Goal: Task Accomplishment & Management: Use online tool/utility

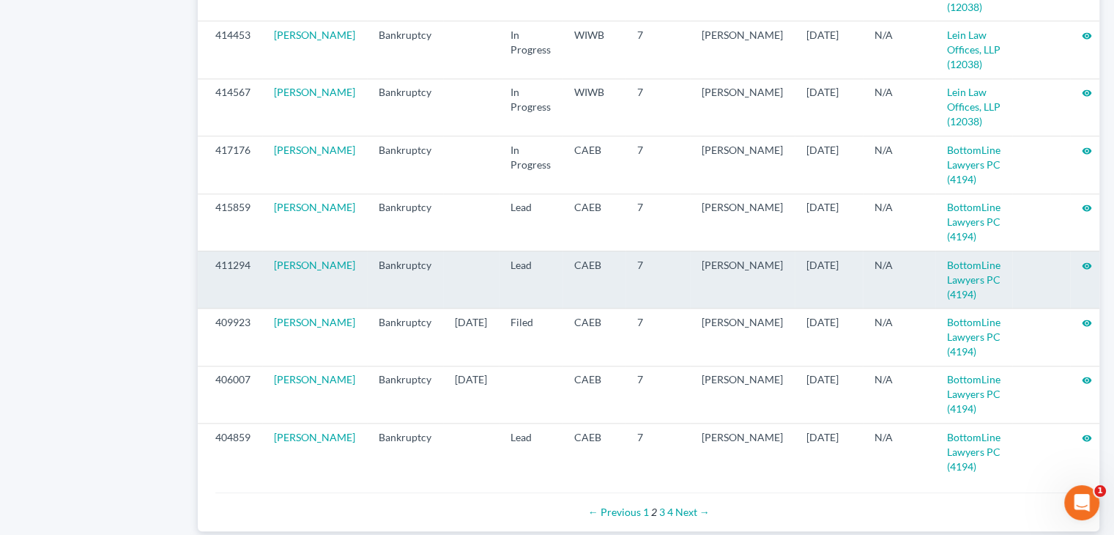
scroll to position [1600, 0]
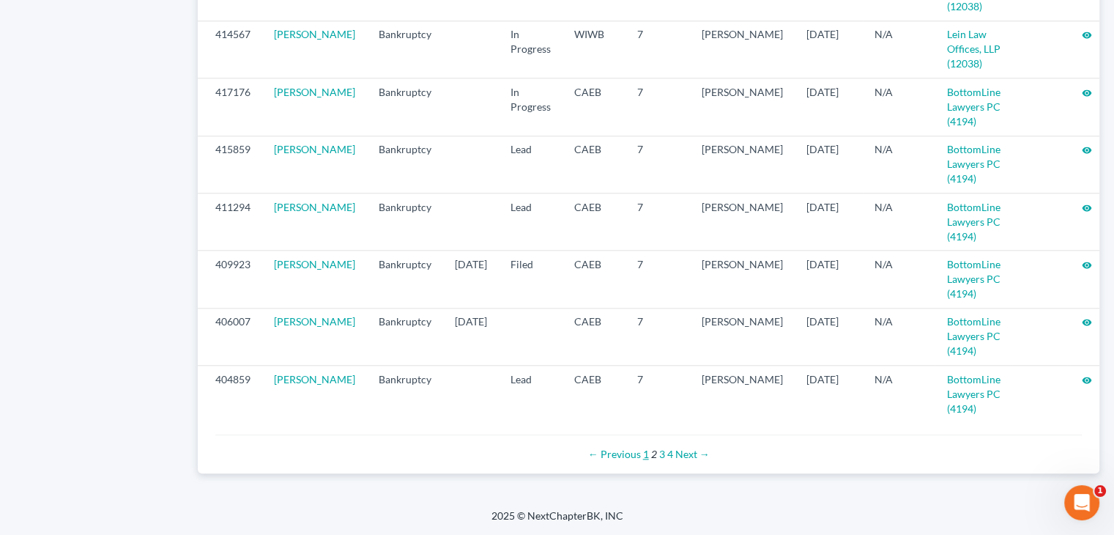
click at [645, 454] on link "1" at bounding box center [646, 454] width 6 height 12
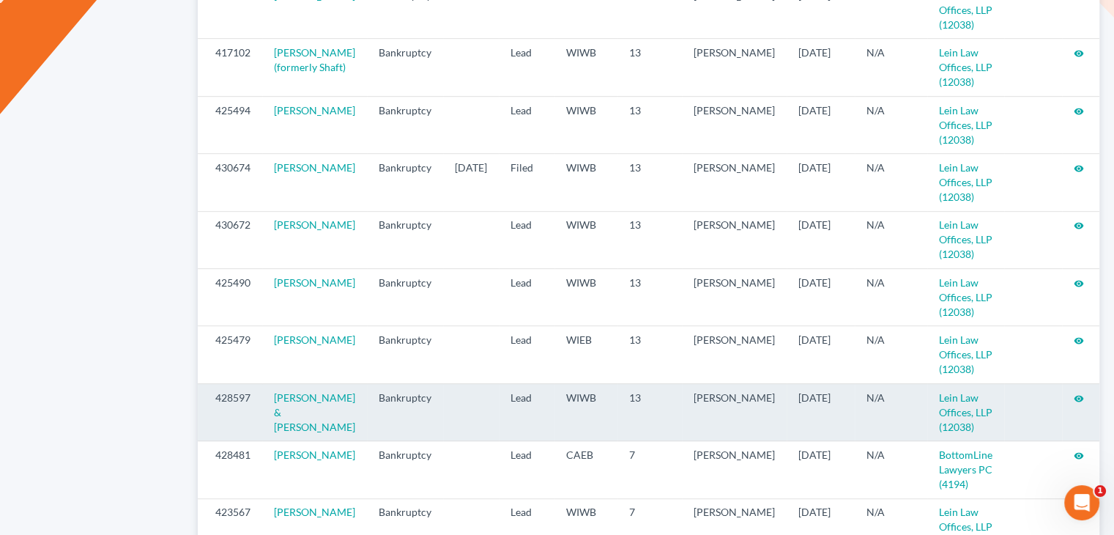
scroll to position [735, 0]
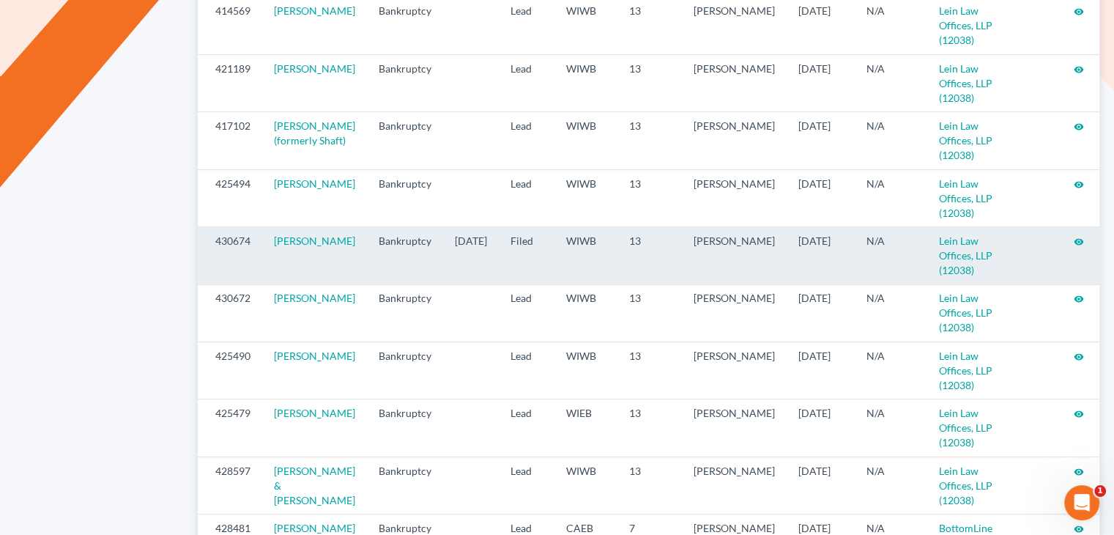
click at [1081, 254] on td "visibility" at bounding box center [1082, 255] width 40 height 57
click at [1079, 247] on icon "visibility" at bounding box center [1079, 242] width 10 height 10
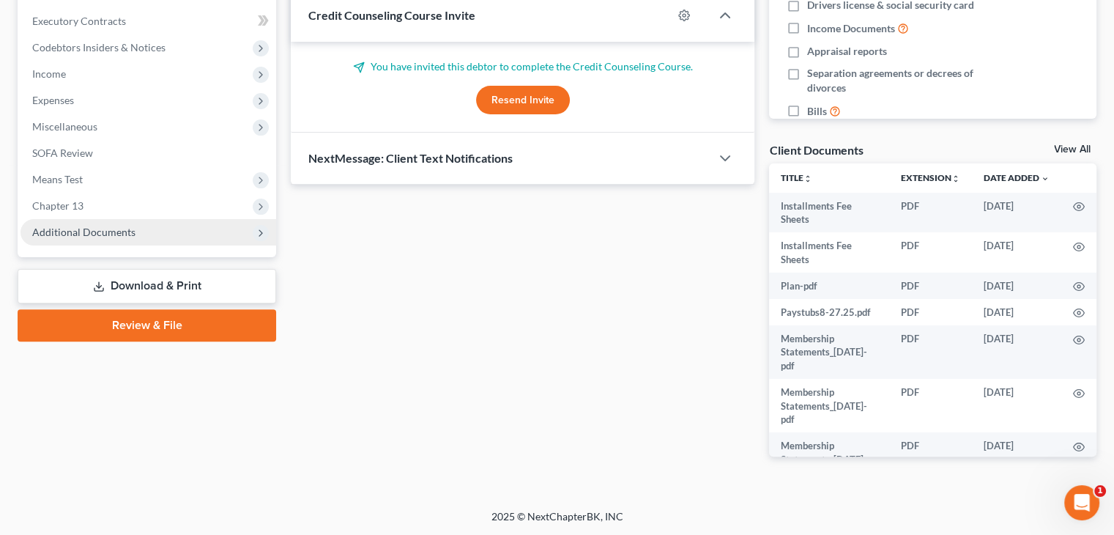
click at [76, 238] on span "Additional Documents" at bounding box center [149, 232] width 256 height 26
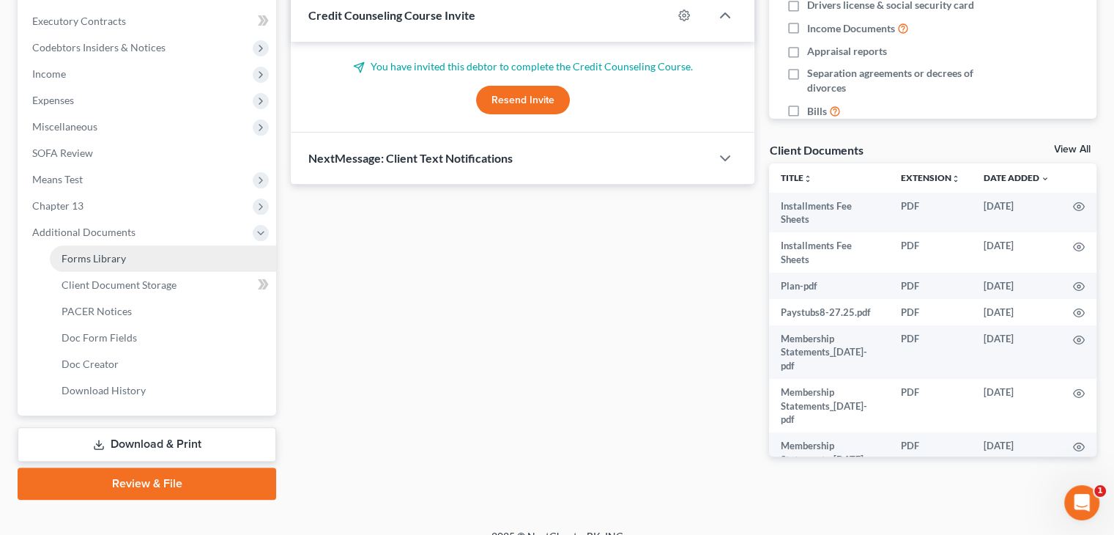
click at [137, 254] on link "Forms Library" at bounding box center [163, 258] width 226 height 26
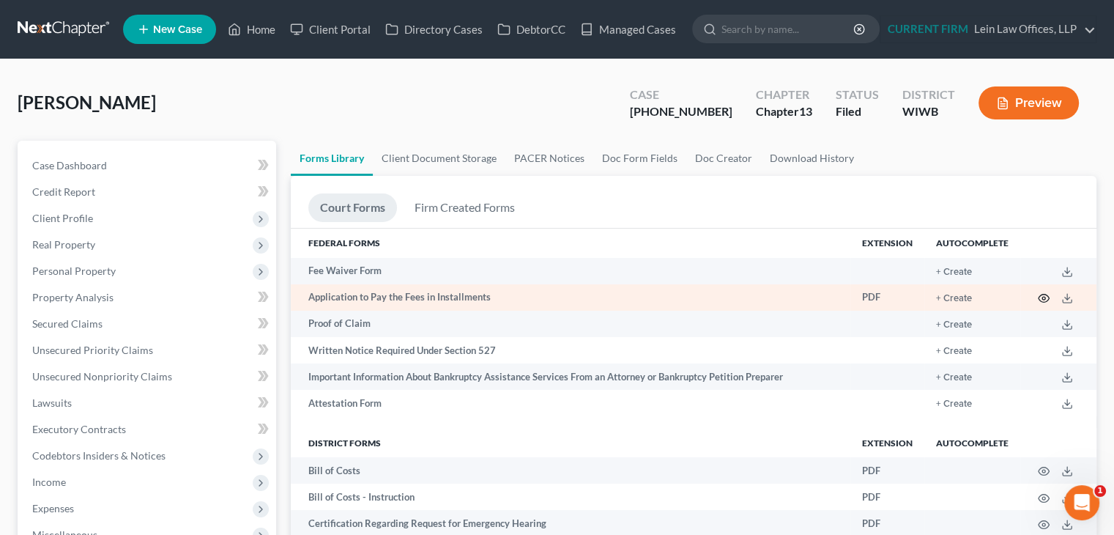
click at [1042, 300] on icon "button" at bounding box center [1044, 298] width 12 height 12
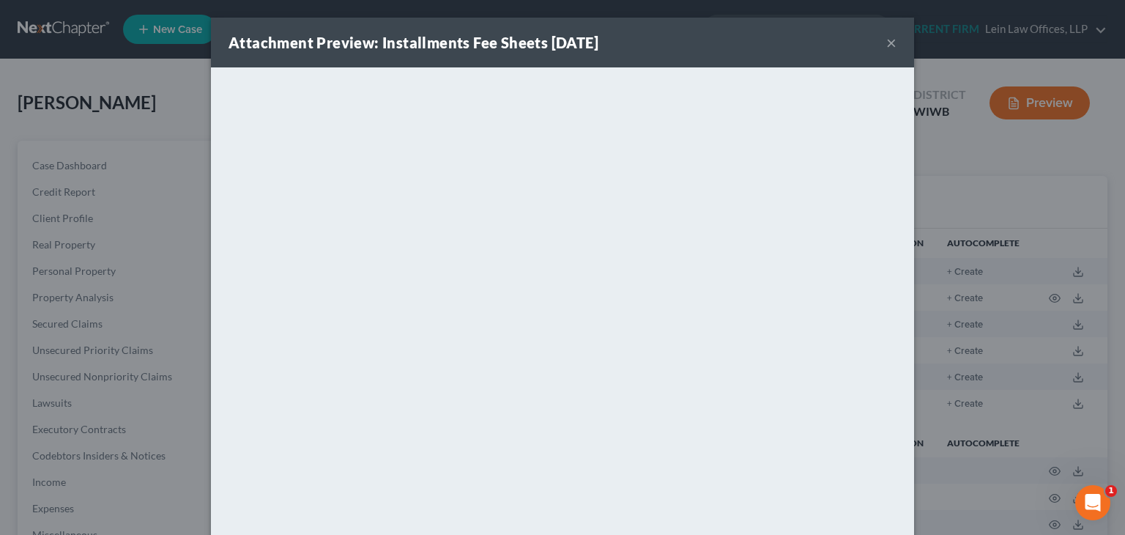
click at [886, 43] on button "×" at bounding box center [891, 43] width 10 height 18
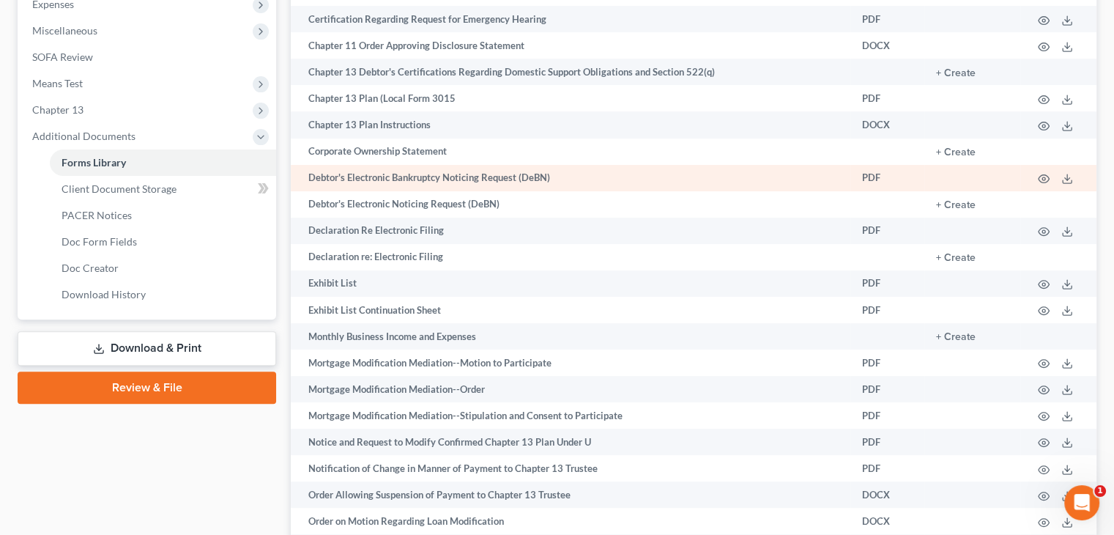
scroll to position [469, 0]
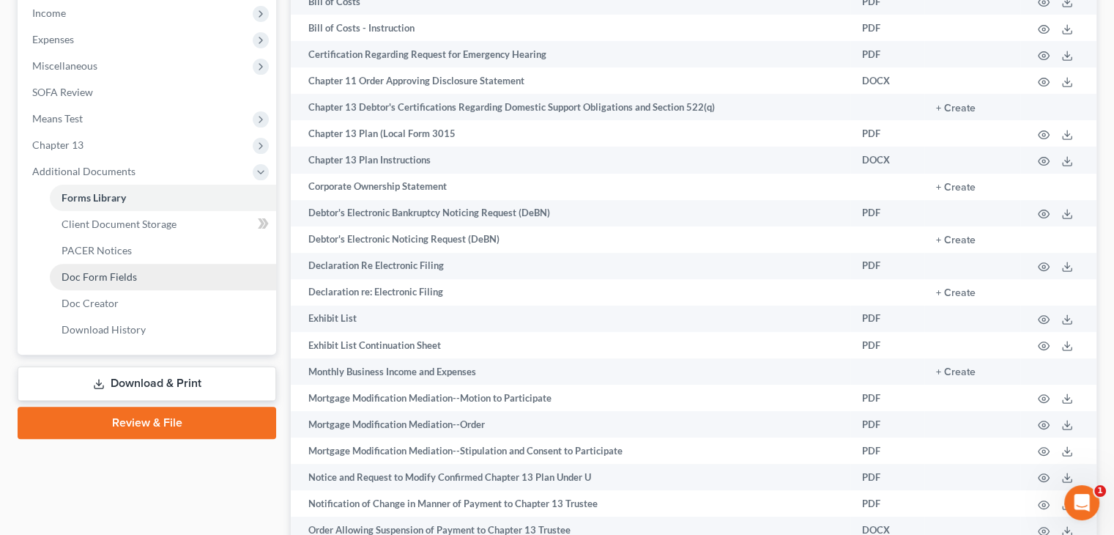
click at [144, 277] on link "Doc Form Fields" at bounding box center [163, 277] width 226 height 26
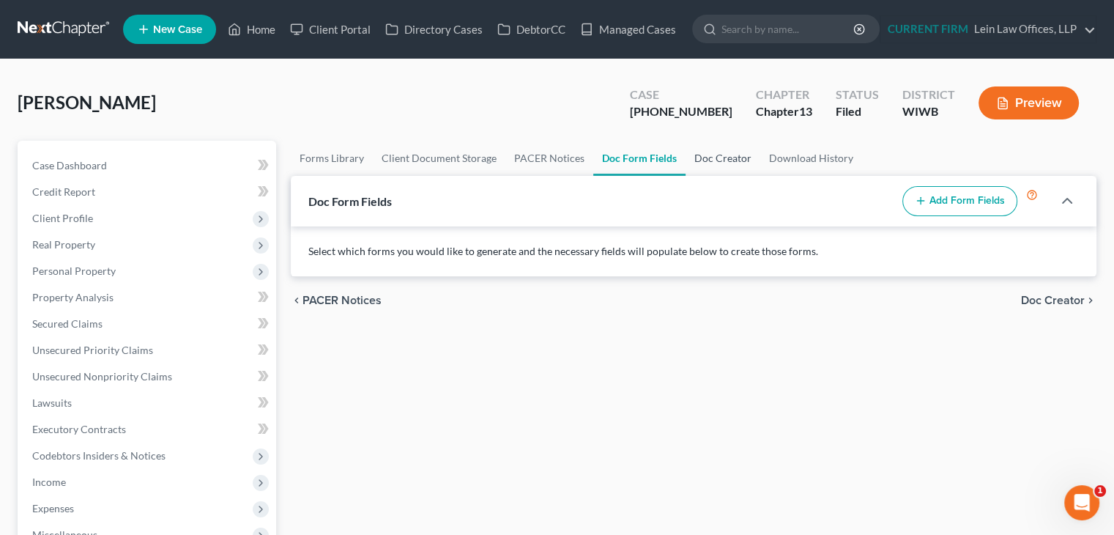
click at [713, 157] on link "Doc Creator" at bounding box center [723, 158] width 75 height 35
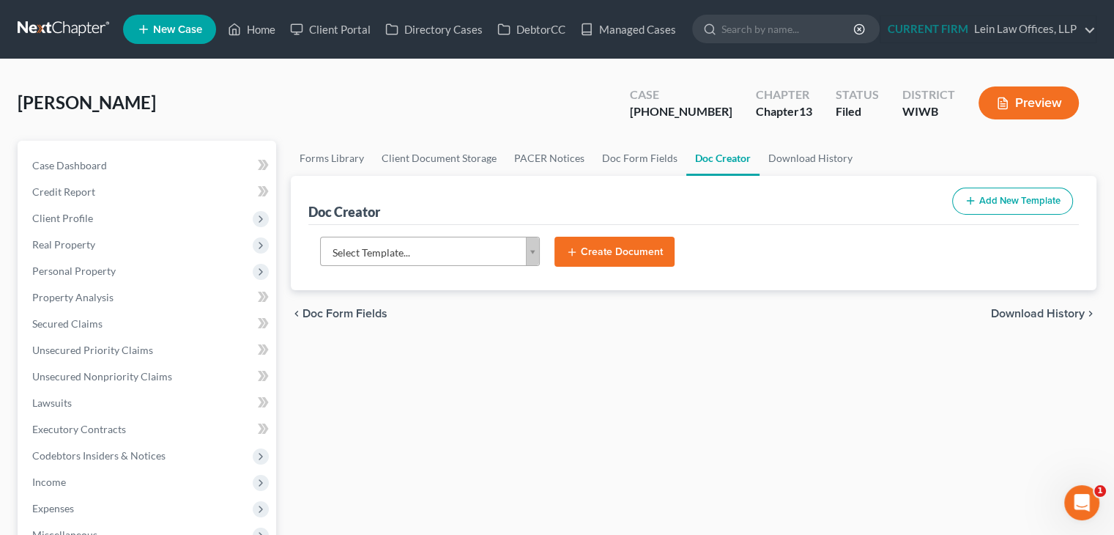
click at [536, 250] on body "Home New Case Client Portal Directory Cases DebtorCC Managed Cases Lein Law Off…" at bounding box center [557, 481] width 1114 height 963
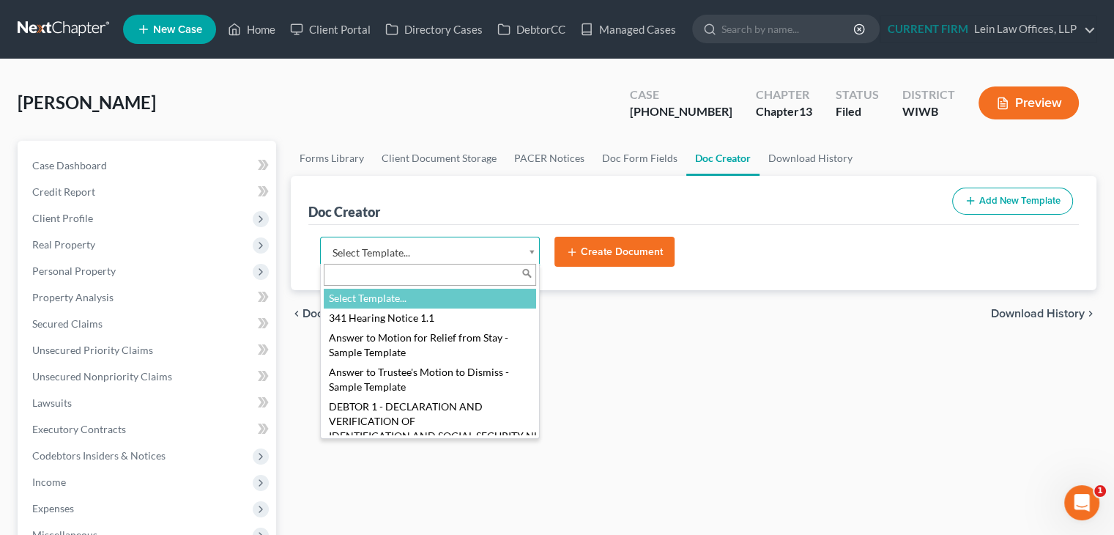
click at [967, 197] on body "Home New Case Client Portal Directory Cases DebtorCC Managed Cases Lein Law Off…" at bounding box center [557, 481] width 1114 height 963
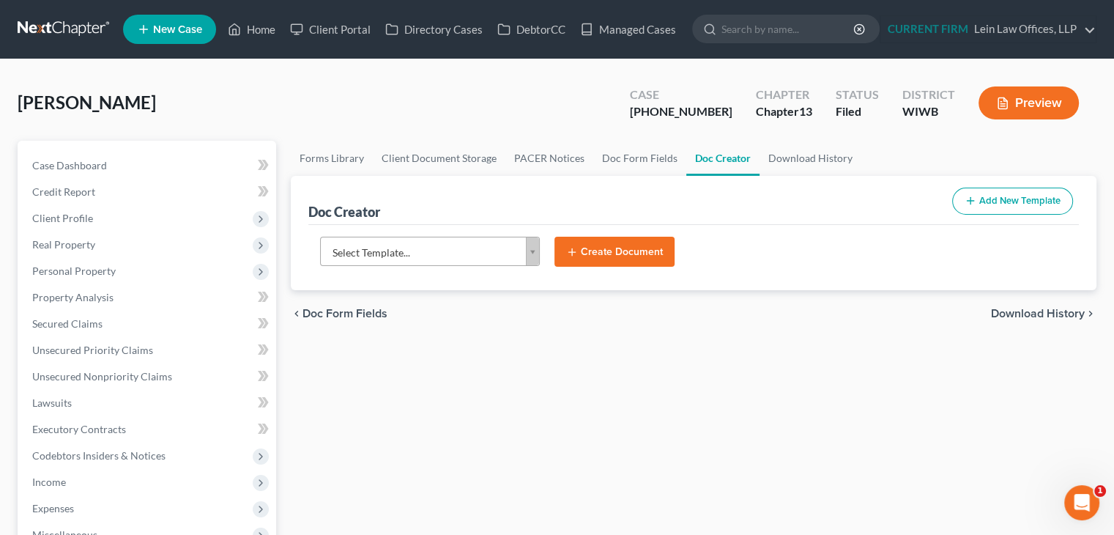
click at [986, 200] on button "Add New Template" at bounding box center [1012, 201] width 121 height 27
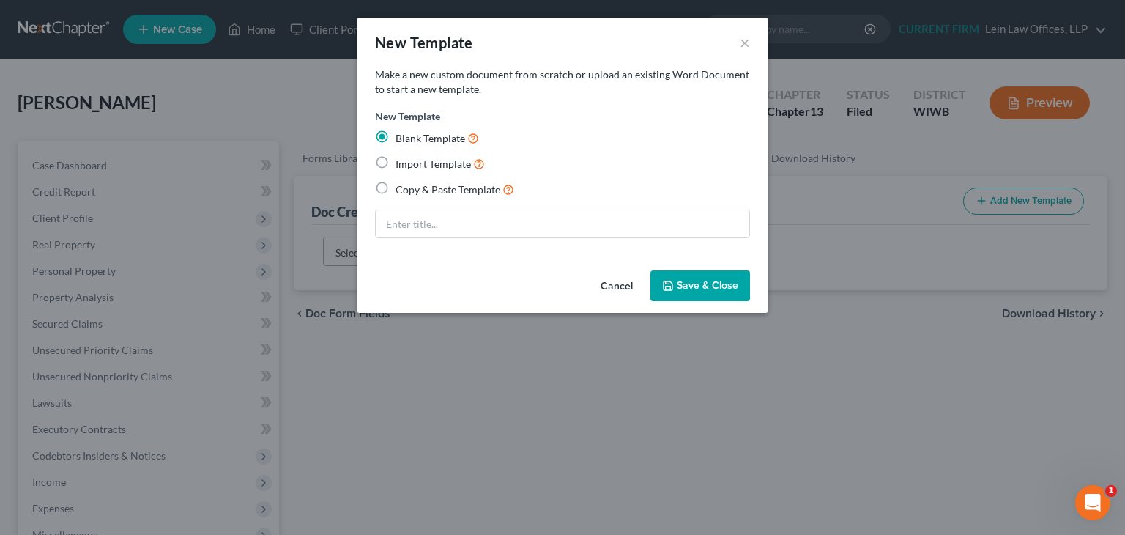
click at [448, 162] on span "Import Template" at bounding box center [433, 163] width 75 height 12
click at [411, 162] on input "Import Template" at bounding box center [406, 160] width 10 height 10
radio input "true"
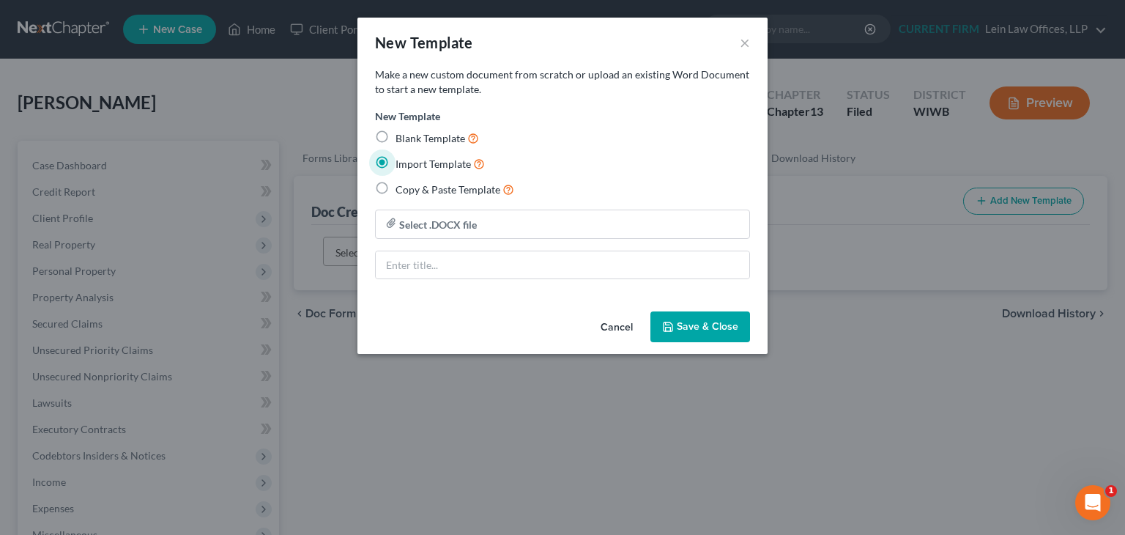
click at [618, 326] on button "Cancel" at bounding box center [617, 327] width 56 height 29
radio input "true"
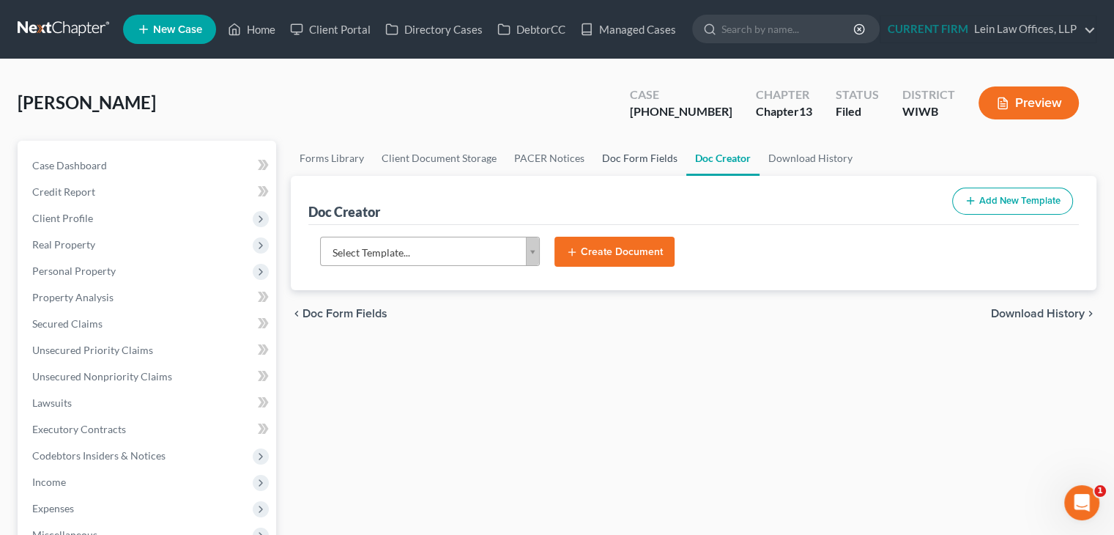
click at [646, 156] on link "Doc Form Fields" at bounding box center [639, 158] width 93 height 35
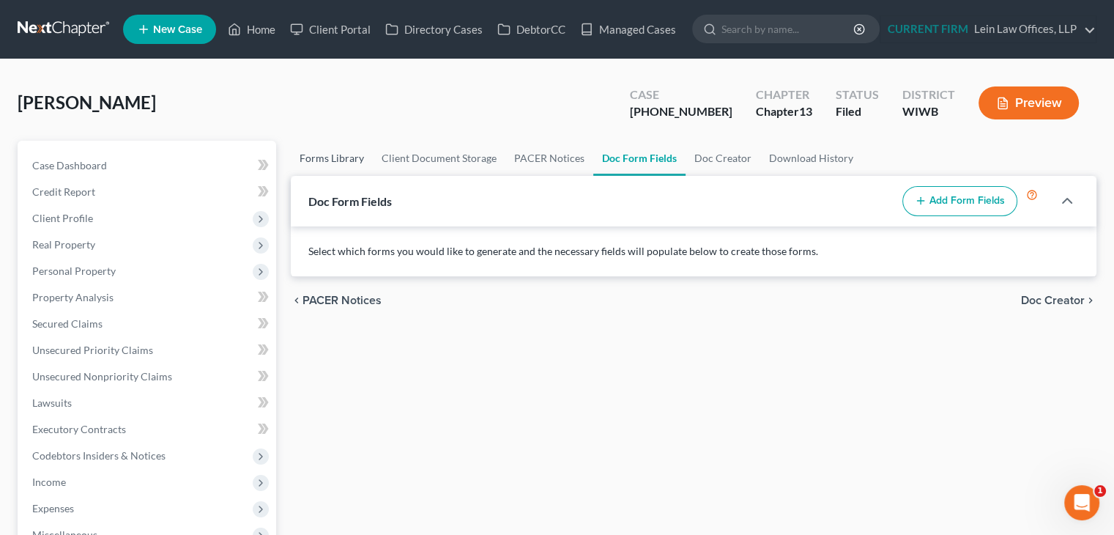
click at [351, 160] on link "Forms Library" at bounding box center [332, 158] width 82 height 35
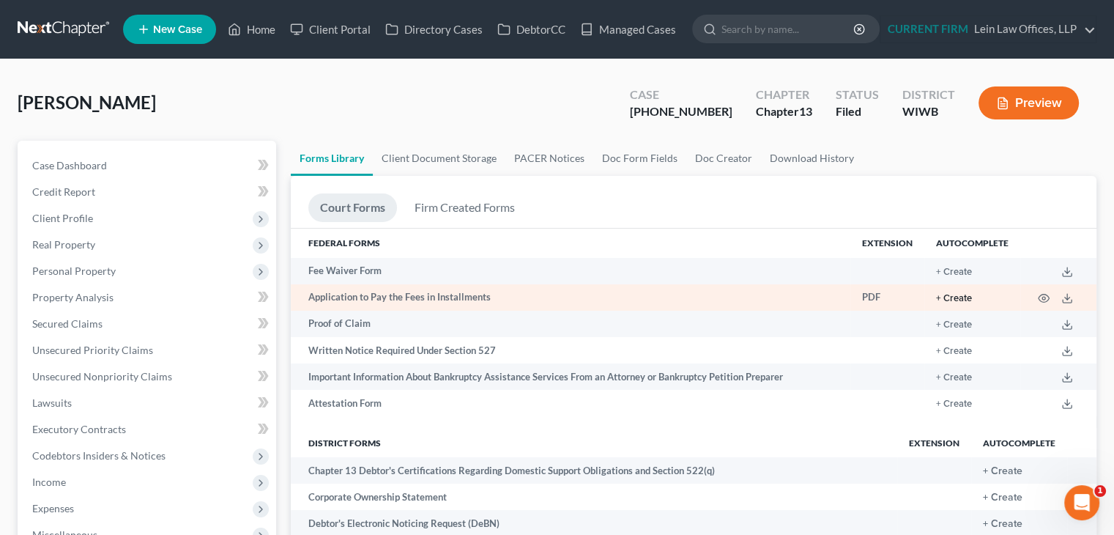
click at [940, 298] on button "+ Create" at bounding box center [954, 299] width 36 height 10
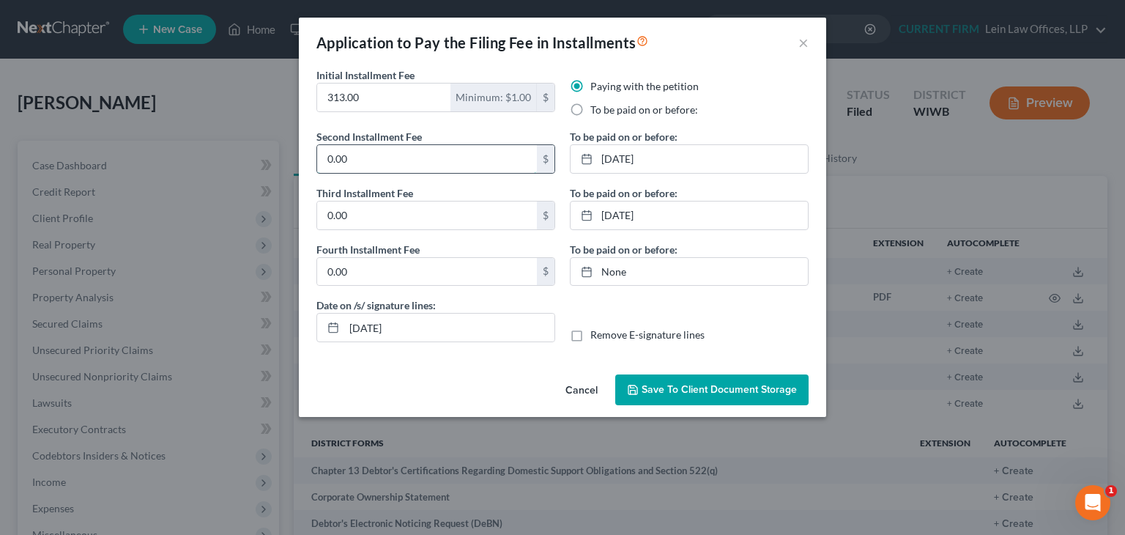
click at [461, 156] on input "0.00" at bounding box center [427, 159] width 220 height 28
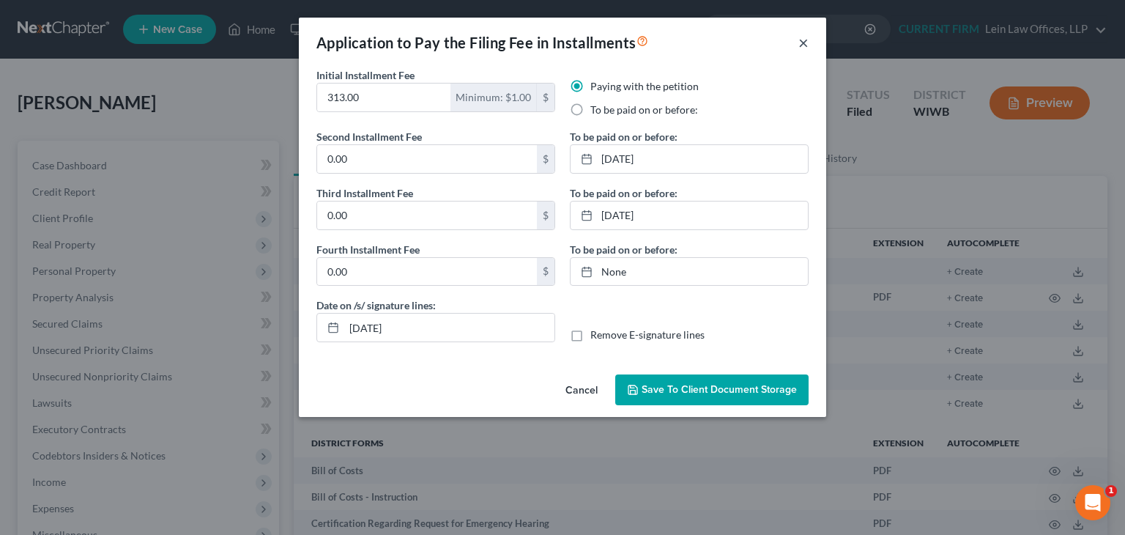
click at [798, 48] on button "×" at bounding box center [803, 43] width 10 height 18
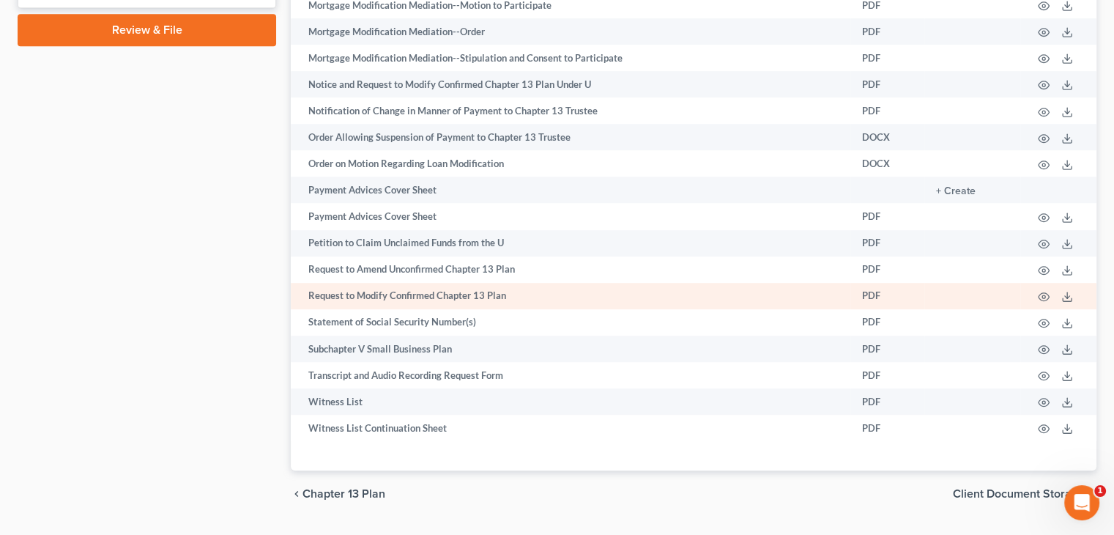
scroll to position [908, 0]
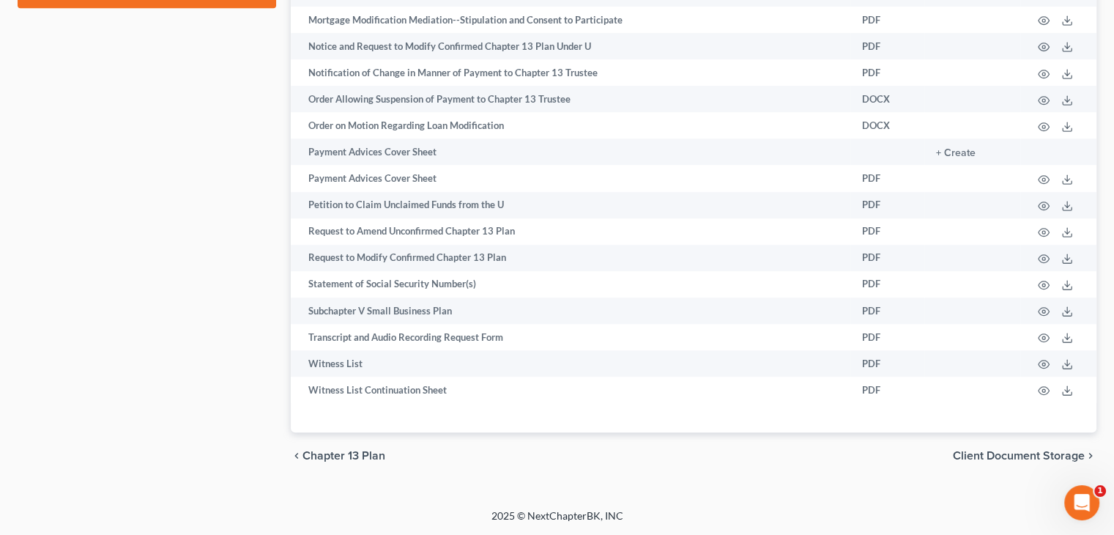
click at [992, 450] on span "Client Document Storage" at bounding box center [1019, 456] width 132 height 12
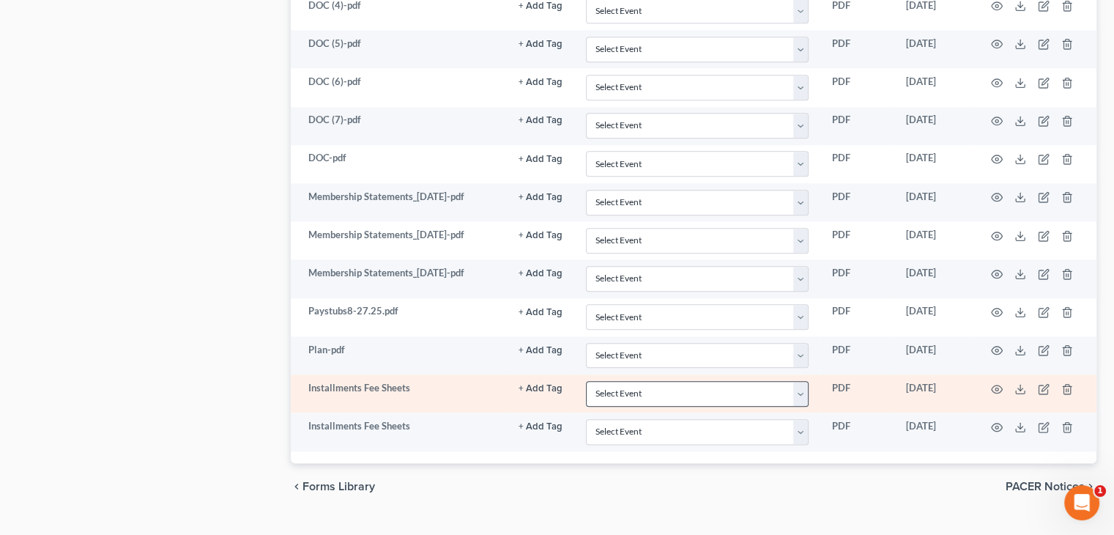
scroll to position [1679, 0]
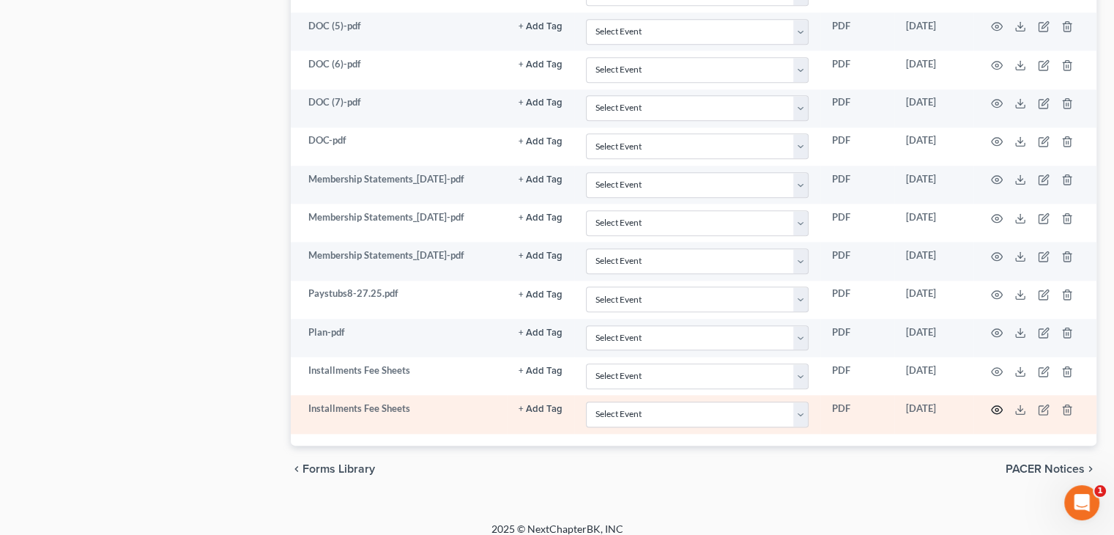
click at [995, 408] on circle "button" at bounding box center [996, 409] width 3 height 3
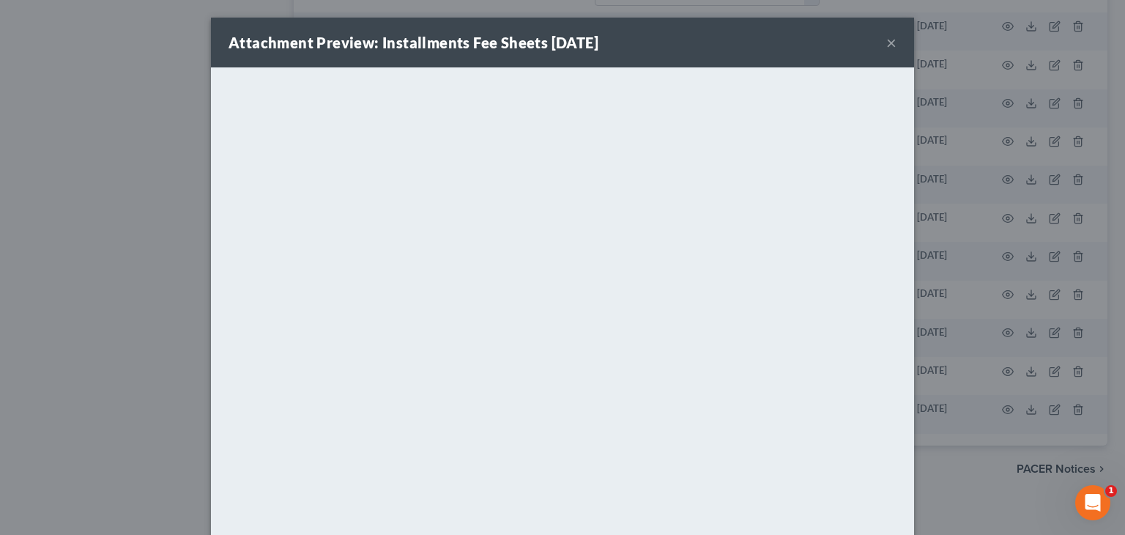
click at [886, 45] on button "×" at bounding box center [891, 43] width 10 height 18
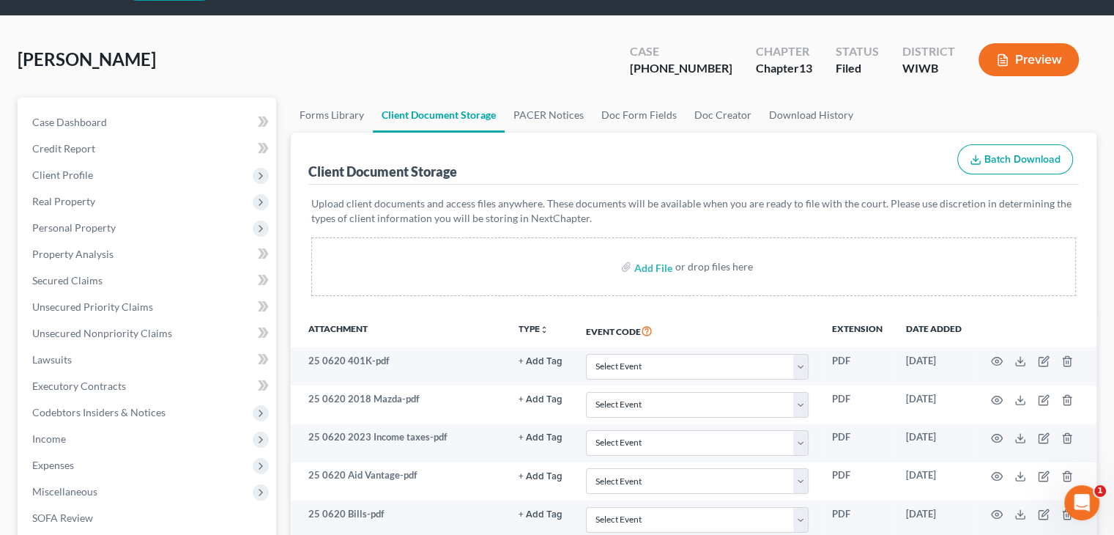
scroll to position [0, 0]
